Goal: Transaction & Acquisition: Obtain resource

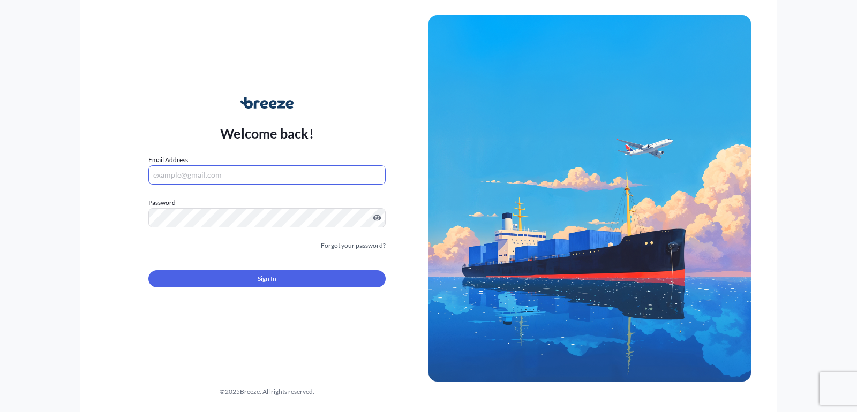
click at [273, 176] on input "Email Address" at bounding box center [266, 175] width 237 height 19
type input "[EMAIL_ADDRESS][DOMAIN_NAME]"
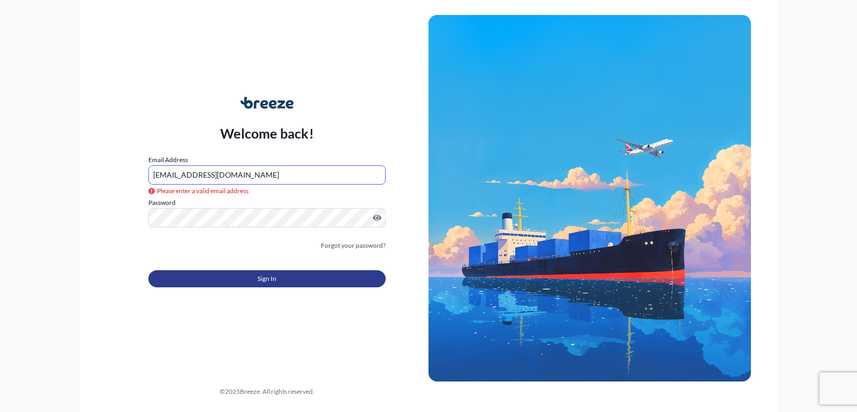
click at [257, 280] on button "Sign In" at bounding box center [266, 279] width 237 height 17
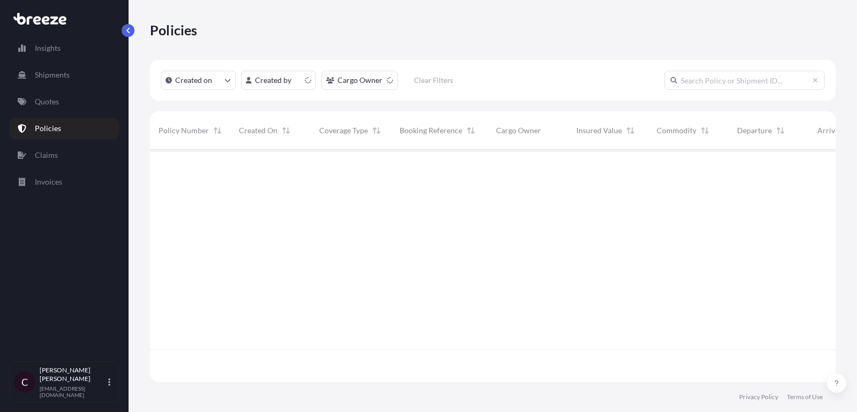
scroll to position [238, 686]
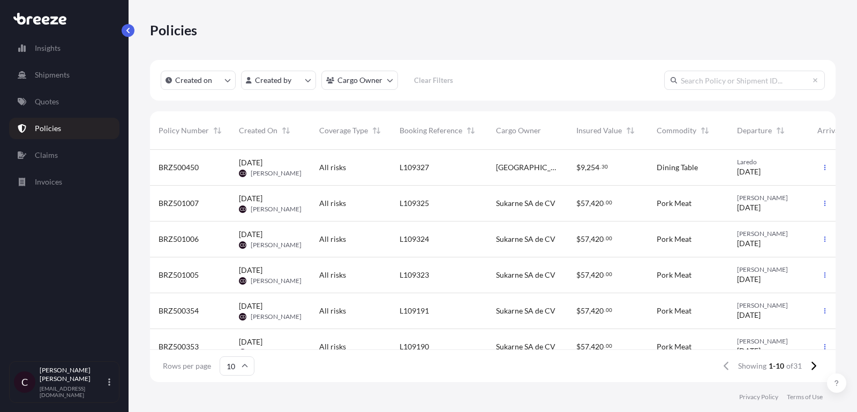
click at [56, 115] on div "Insights Shipments Quotes Policies Claims Invoices" at bounding box center [64, 195] width 110 height 334
click at [56, 102] on p "Quotes" at bounding box center [47, 101] width 24 height 11
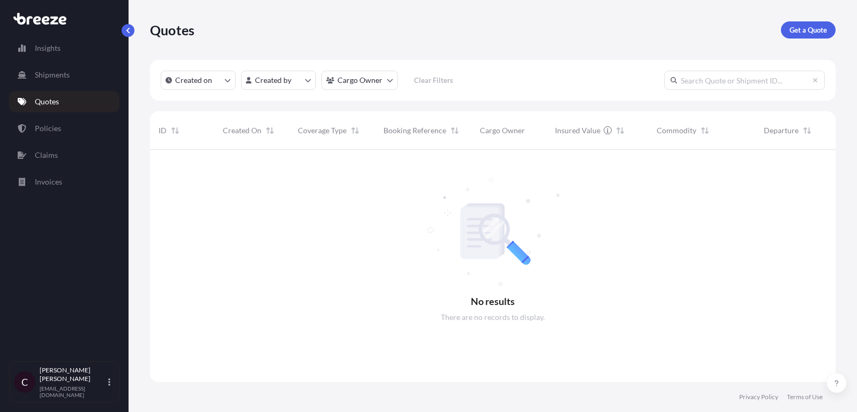
scroll to position [271, 686]
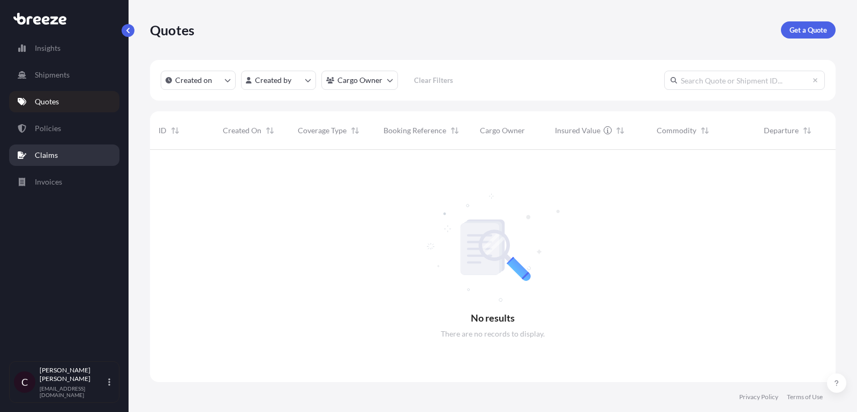
click at [43, 130] on p "Policies" at bounding box center [48, 128] width 26 height 11
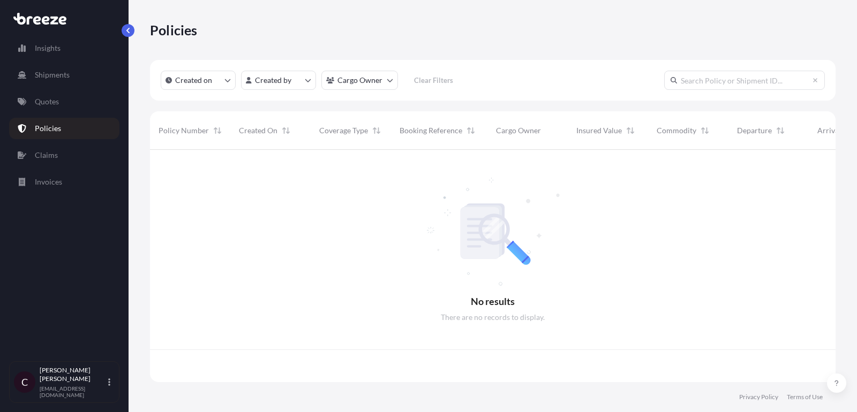
scroll to position [238, 686]
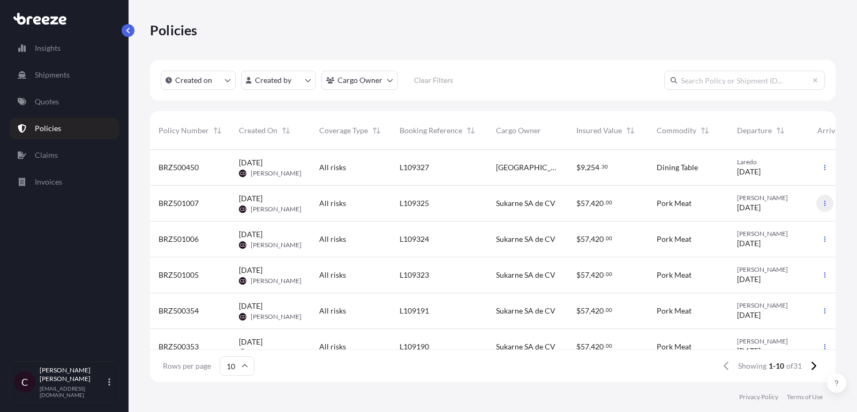
click at [826, 204] on icon "button" at bounding box center [825, 203] width 6 height 6
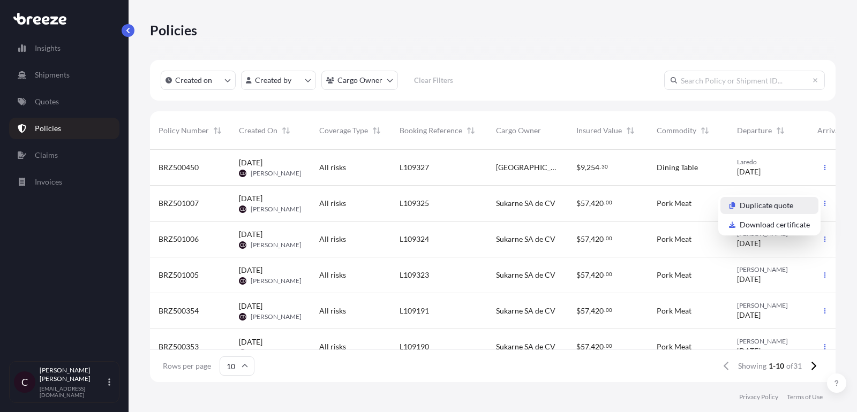
click at [764, 211] on link "Duplicate quote" at bounding box center [769, 205] width 98 height 17
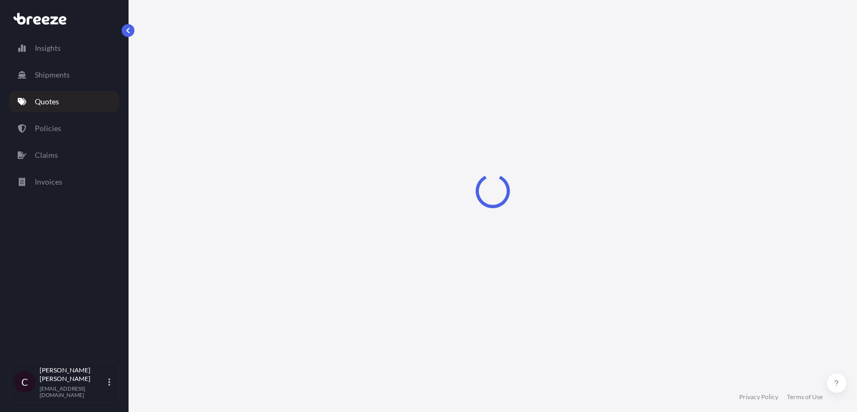
scroll to position [17, 0]
select select "Road"
select select "2"
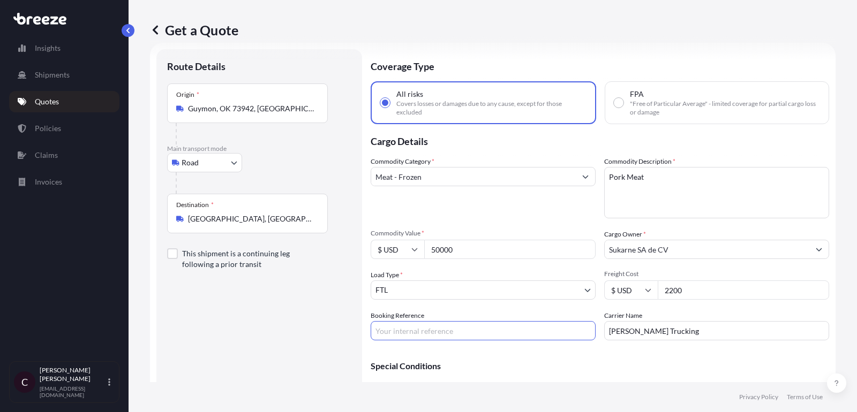
click at [461, 333] on input "Booking Reference" at bounding box center [483, 330] width 225 height 19
paste input "L109326"
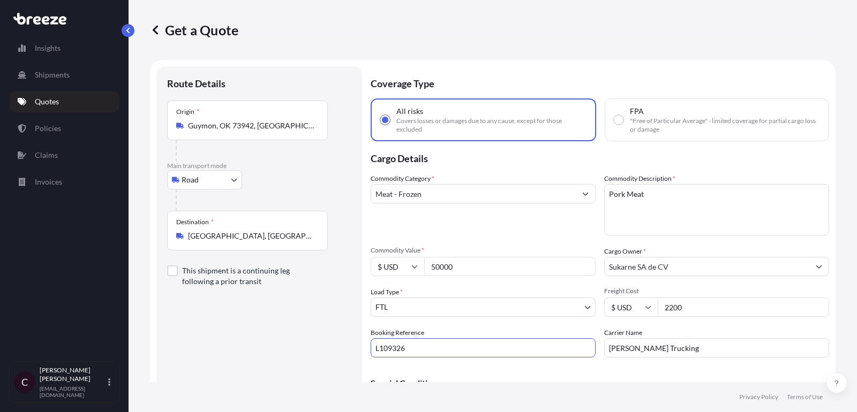
scroll to position [57, 0]
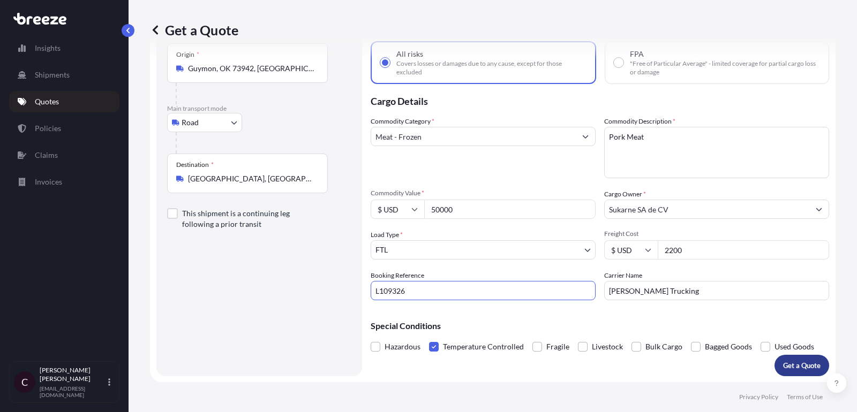
type input "L109326"
click at [807, 363] on p "Get a Quote" at bounding box center [801, 366] width 37 height 11
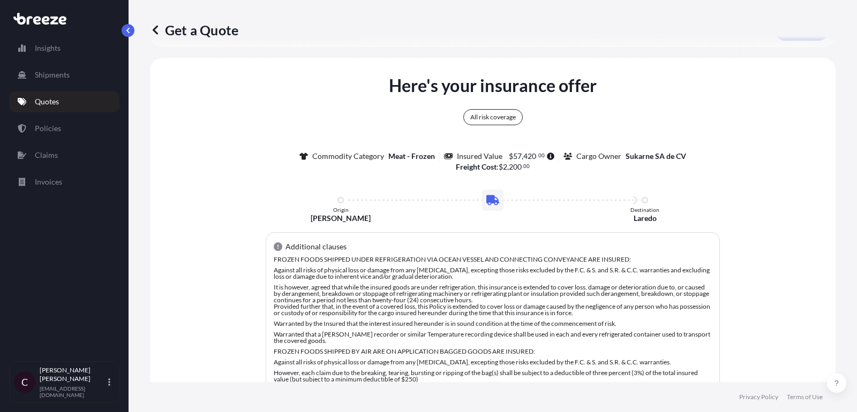
scroll to position [400, 0]
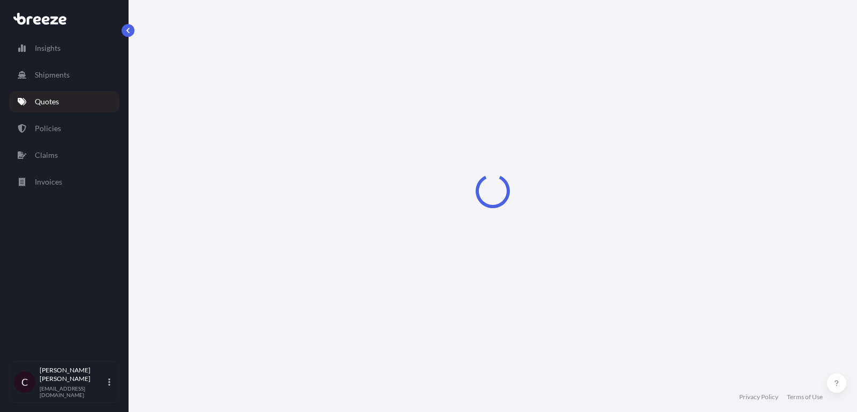
select select "Road"
select select "2"
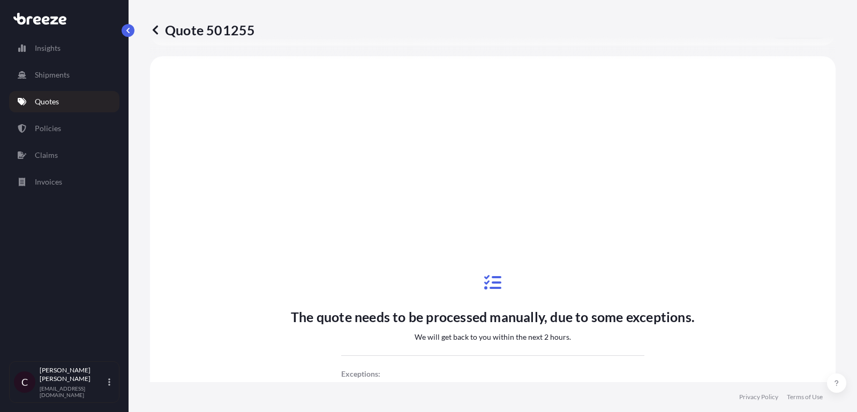
scroll to position [397, 0]
